Goal: Transaction & Acquisition: Purchase product/service

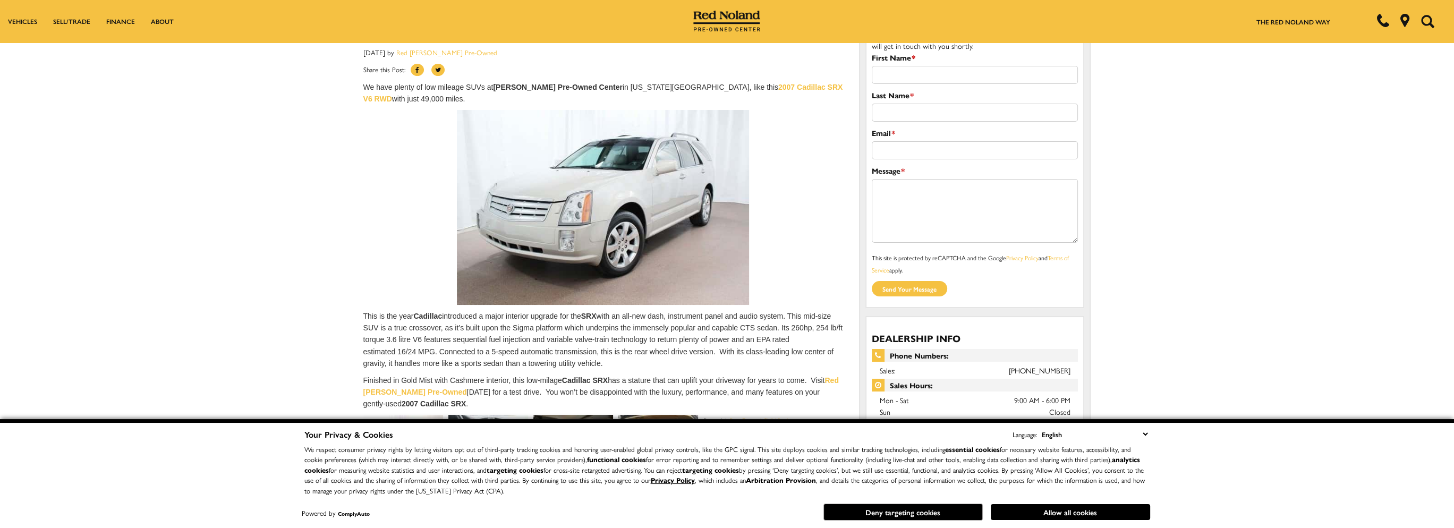
scroll to position [53, 0]
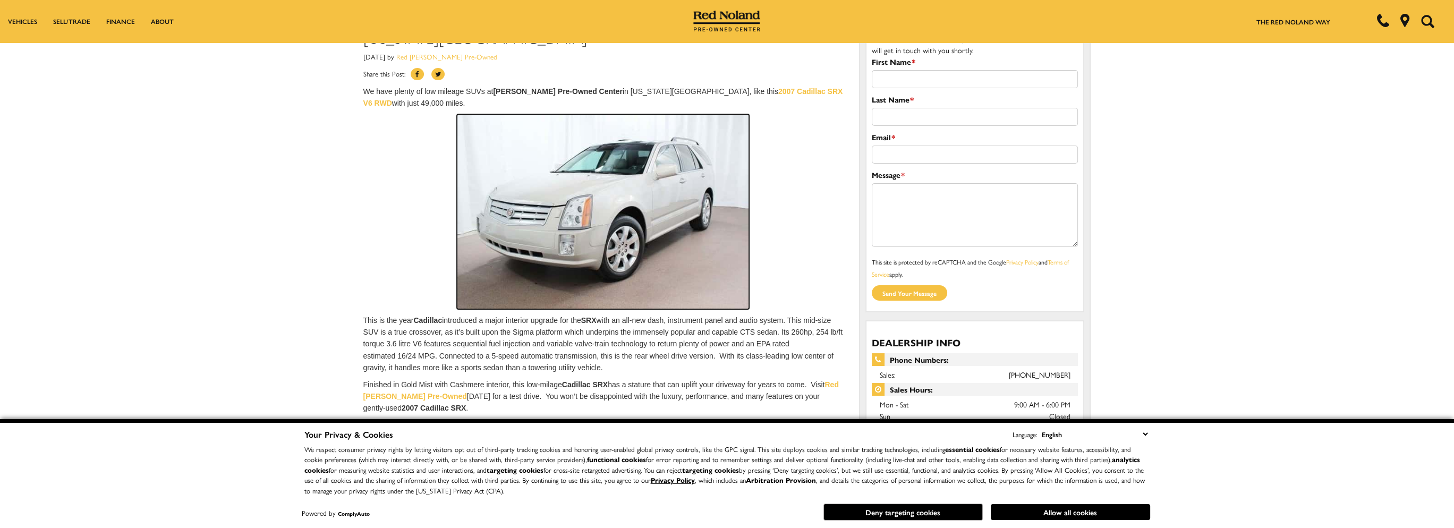
click at [630, 251] on img at bounding box center [603, 211] width 292 height 195
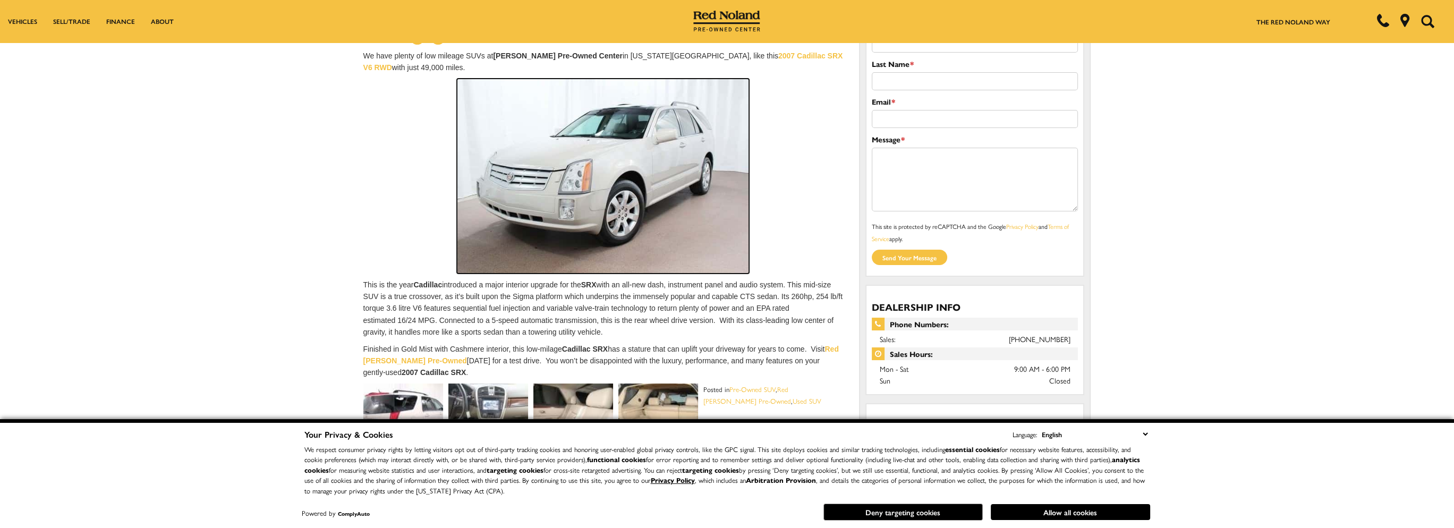
scroll to position [159, 0]
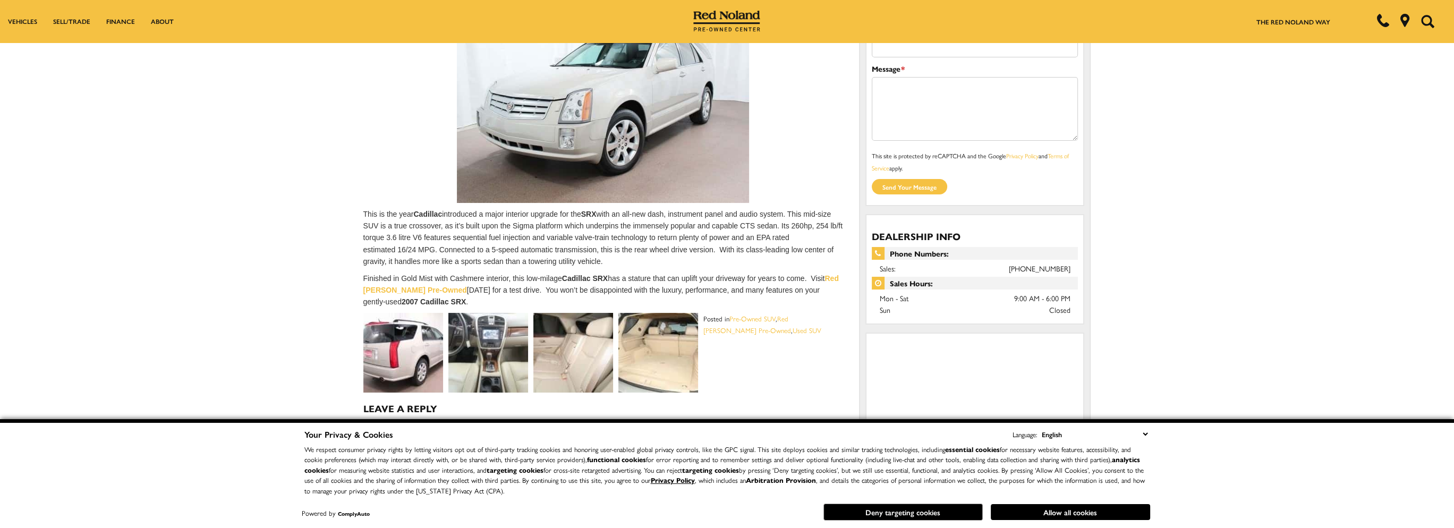
scroll to position [159, 0]
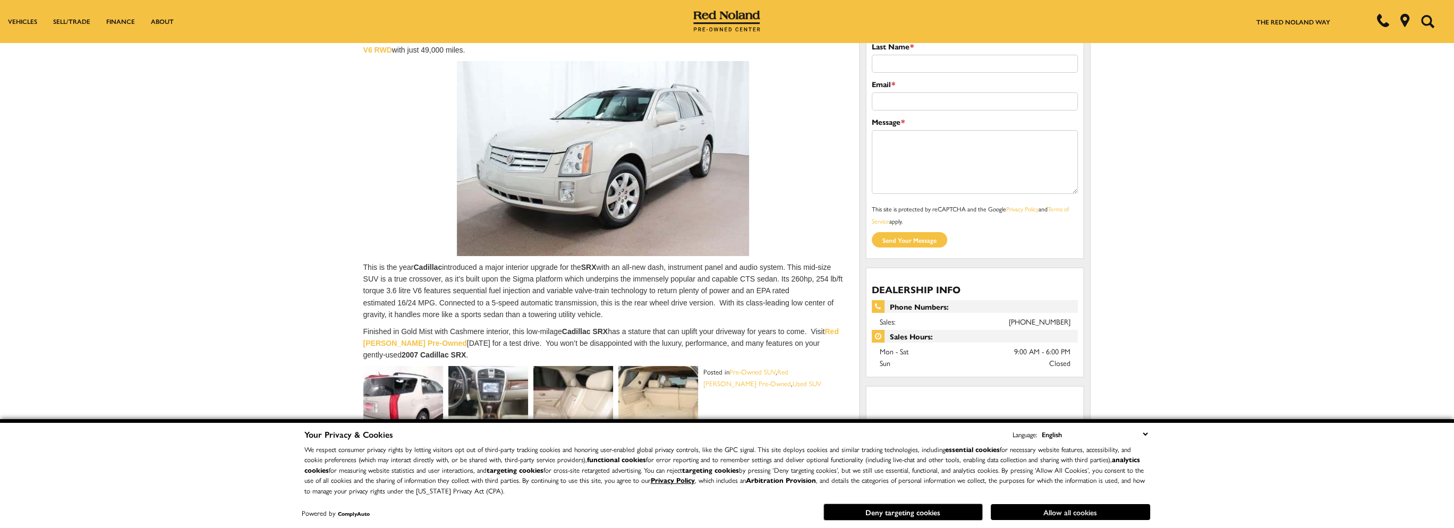
click at [1081, 510] on button "Allow all cookies" at bounding box center [1069, 512] width 159 height 16
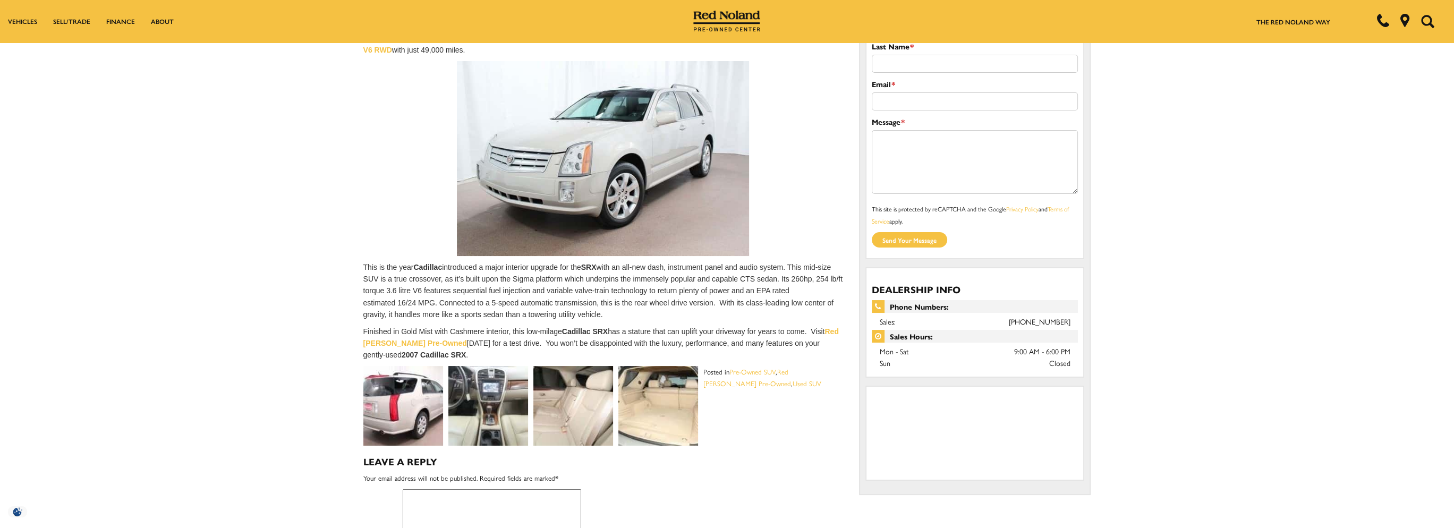
click at [509, 410] on img at bounding box center [488, 406] width 80 height 80
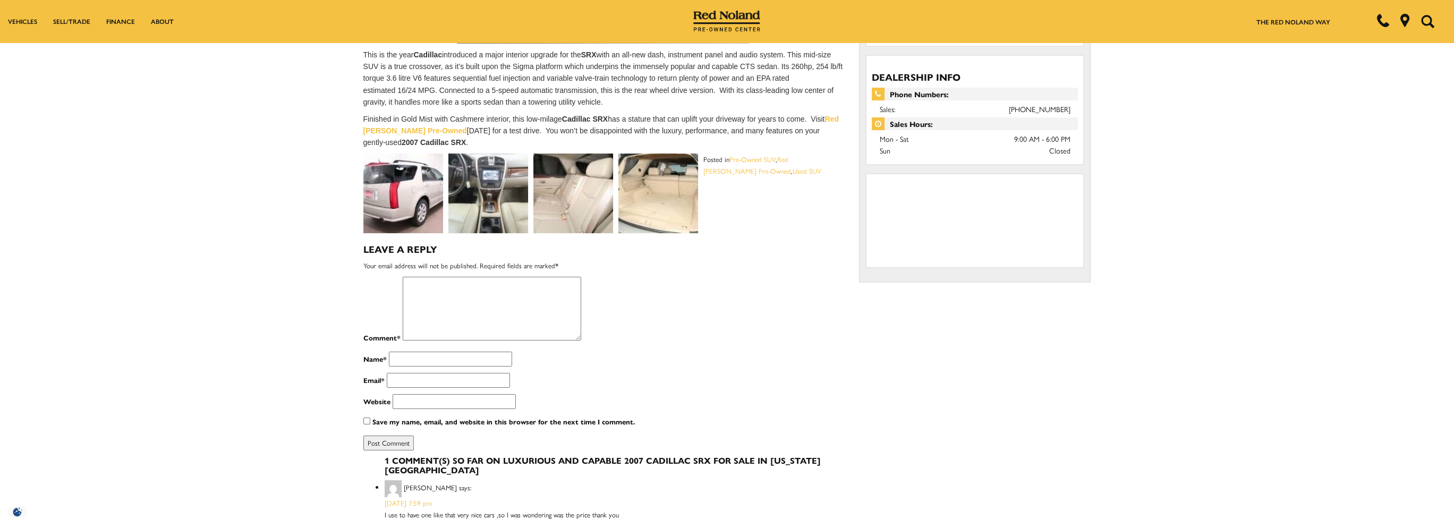
scroll to position [212, 0]
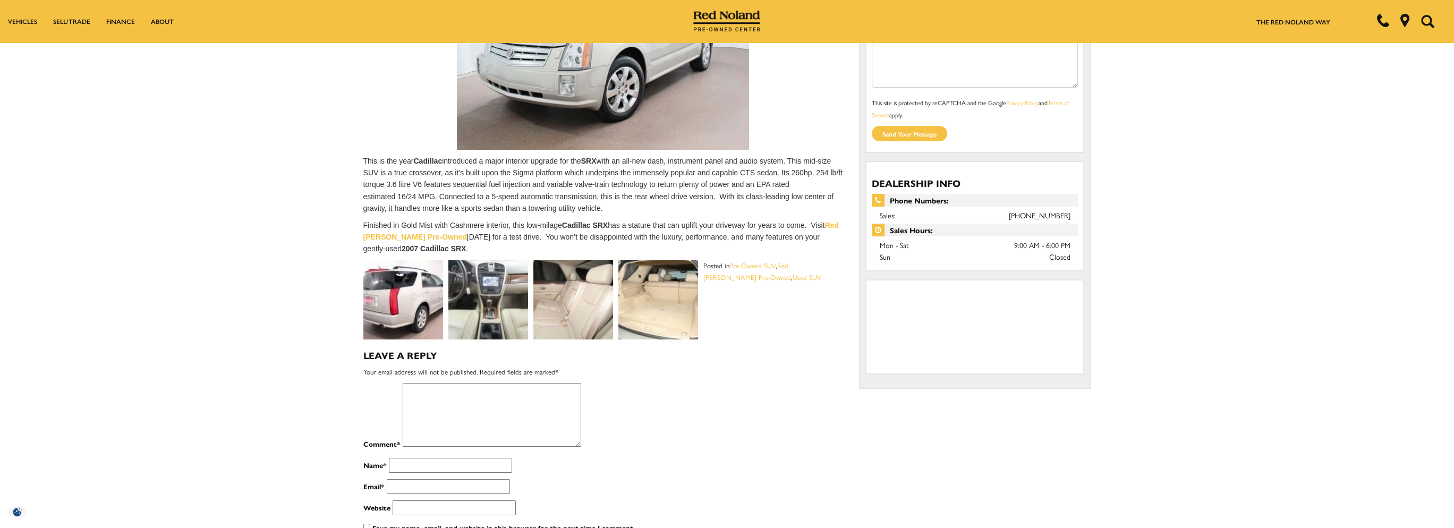
click at [582, 329] on img at bounding box center [573, 300] width 80 height 80
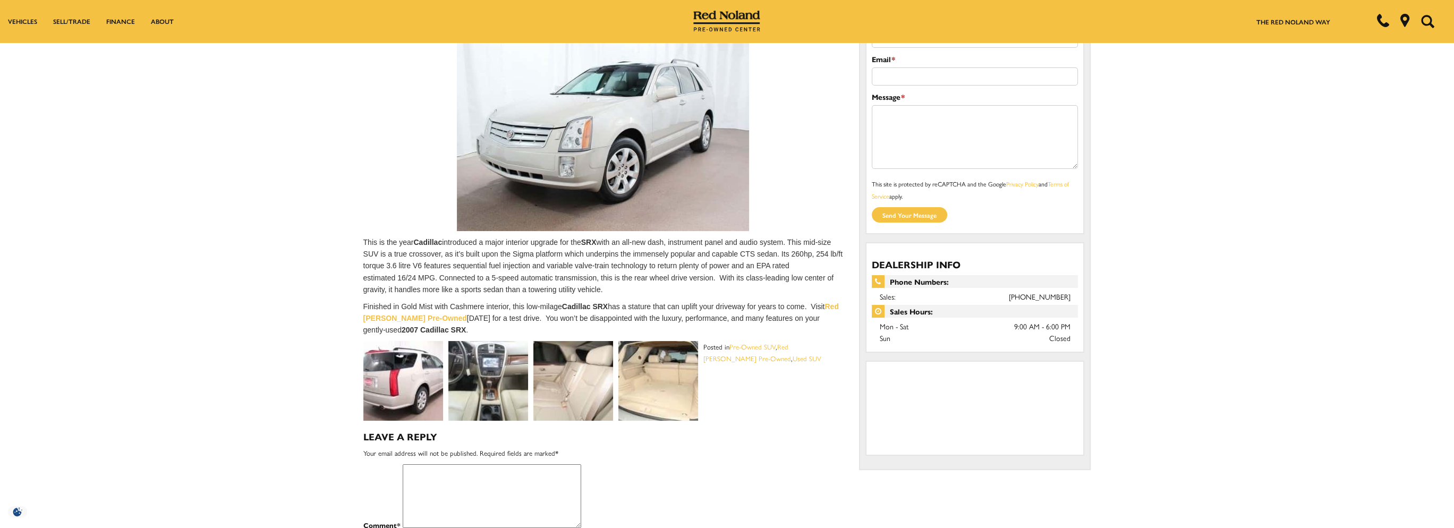
scroll to position [106, 0]
